Goal: Find contact information: Find contact information

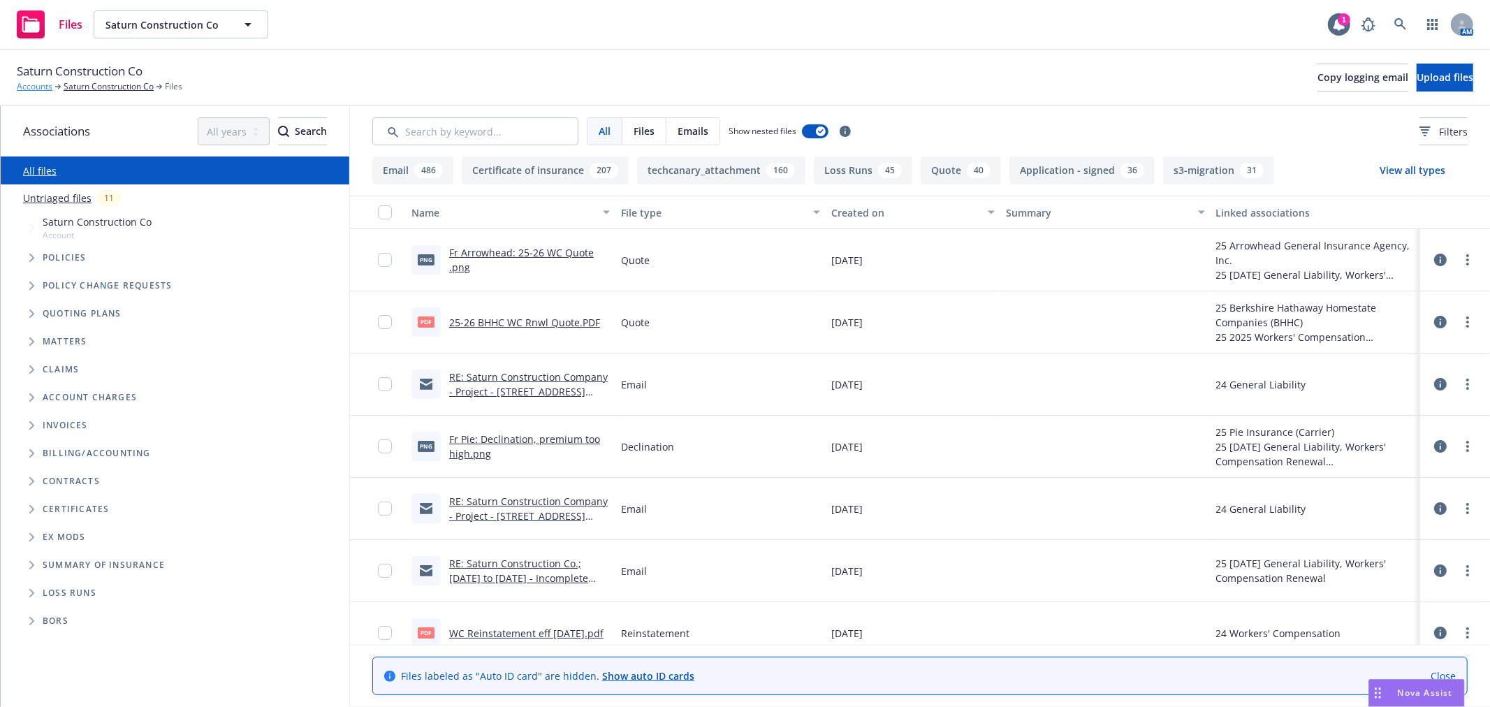
click at [41, 85] on link "Accounts" at bounding box center [35, 86] width 36 height 13
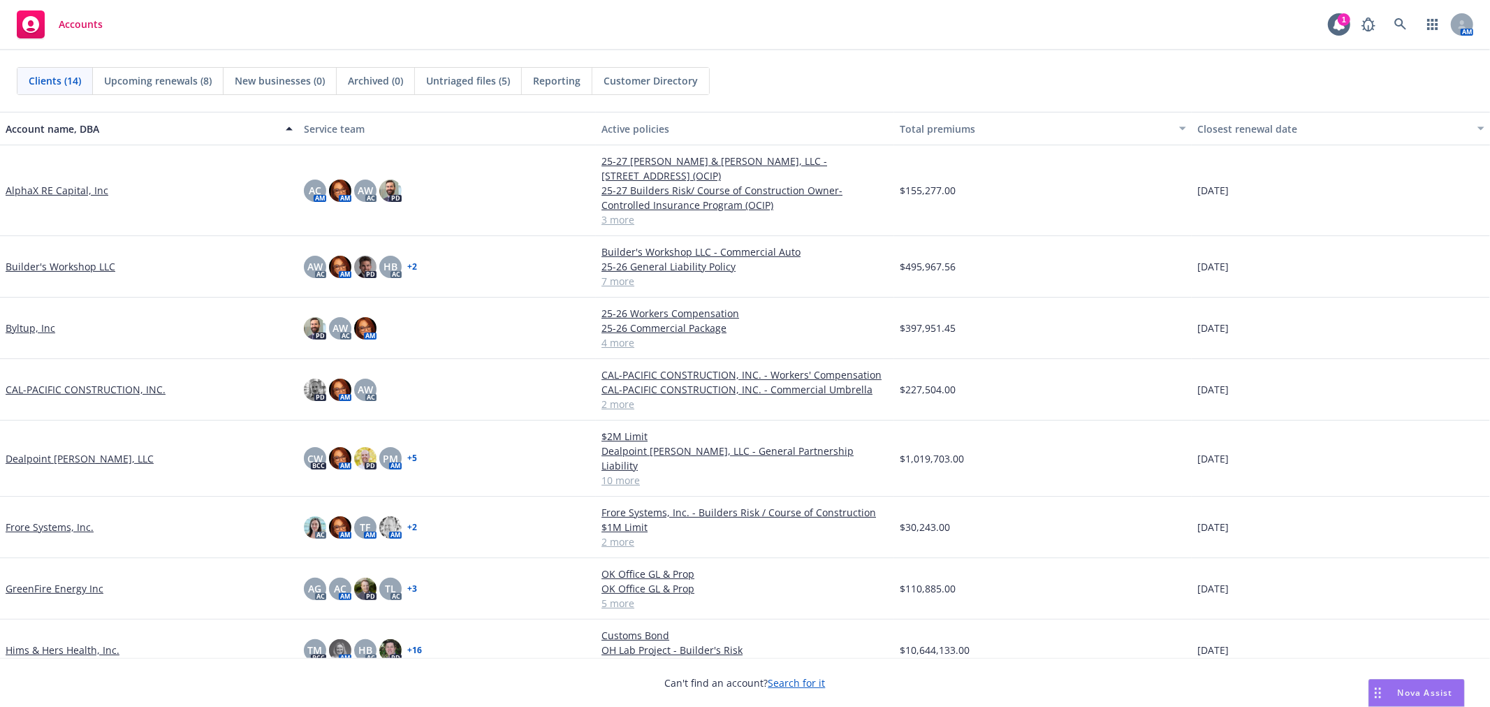
click at [24, 321] on link "Byltup, Inc" at bounding box center [31, 328] width 50 height 15
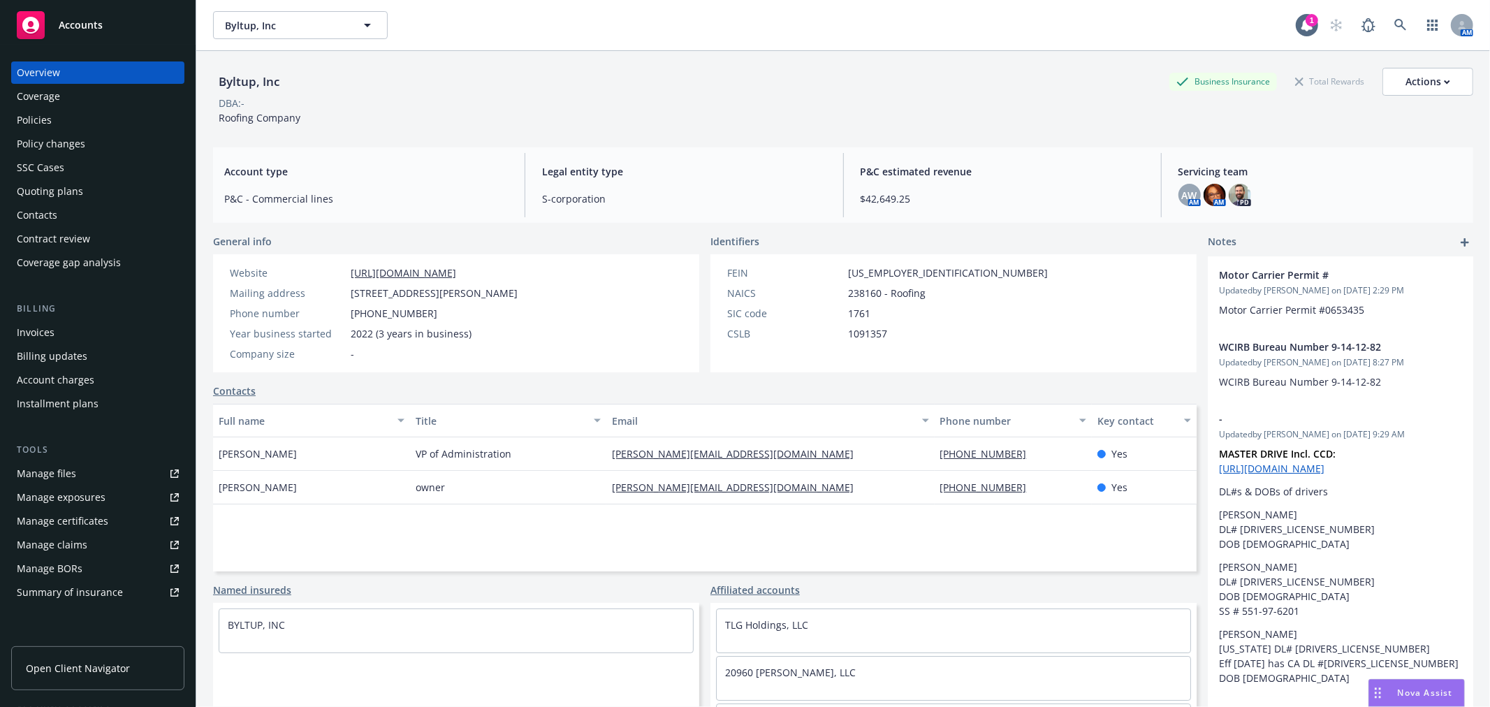
click at [84, 116] on div "Policies" at bounding box center [98, 120] width 162 height 22
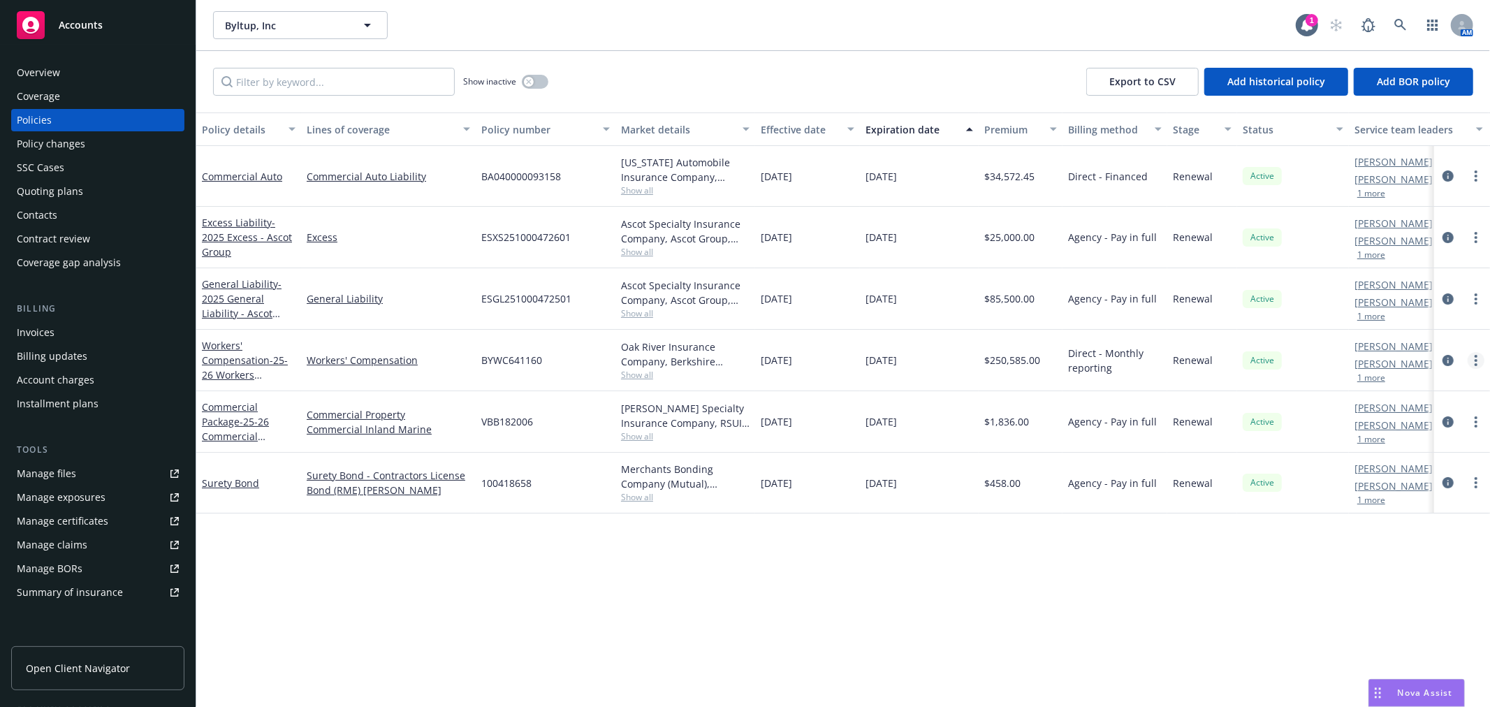
click at [1475, 359] on icon "more" at bounding box center [1476, 360] width 3 height 11
click at [1383, 555] on link "Copy logging email" at bounding box center [1402, 557] width 164 height 28
